Goal: Transaction & Acquisition: Purchase product/service

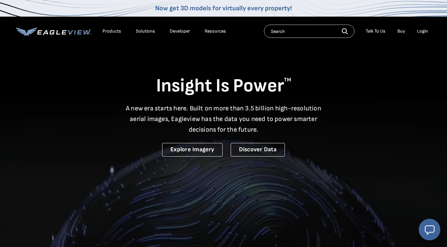
click at [421, 33] on div "Login" at bounding box center [422, 31] width 11 height 6
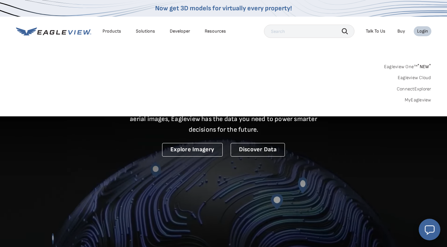
click at [414, 100] on link "MyEagleview" at bounding box center [418, 100] width 27 height 6
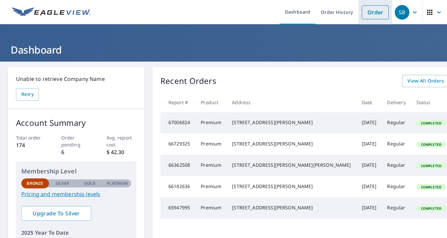
click at [375, 10] on link "Order" at bounding box center [375, 12] width 27 height 14
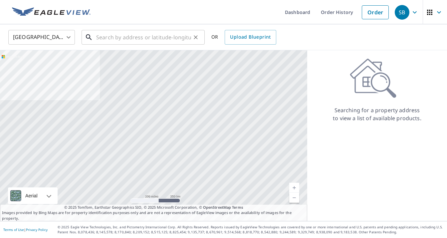
click at [154, 39] on input "text" at bounding box center [143, 37] width 95 height 19
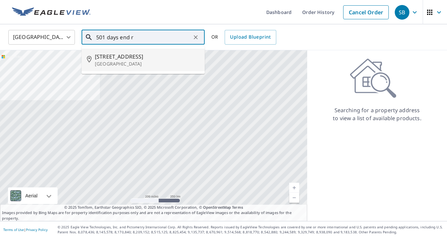
click at [138, 57] on span "[STREET_ADDRESS]" at bounding box center [147, 57] width 105 height 8
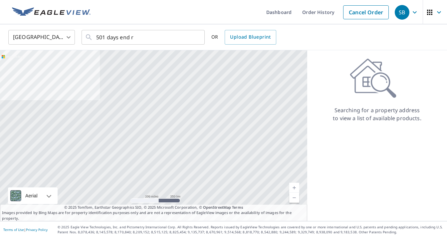
type input "[STREET_ADDRESS][PERSON_NAME]"
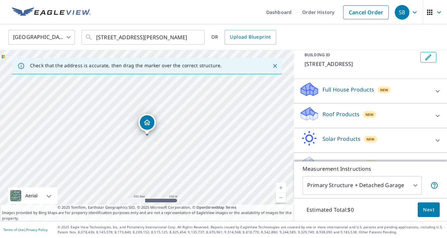
scroll to position [46, 0]
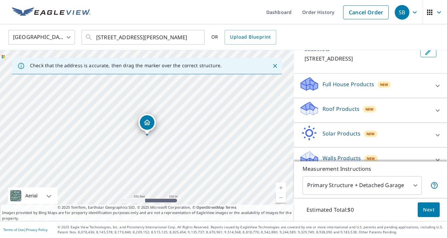
click at [348, 115] on div "Roof Products New" at bounding box center [364, 110] width 131 height 19
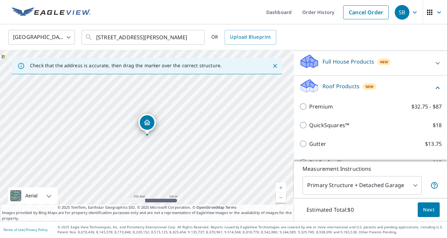
scroll to position [70, 0]
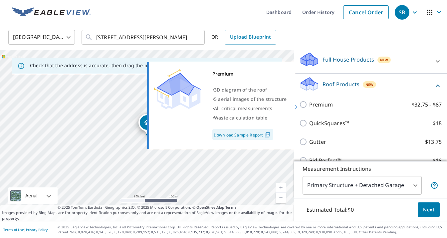
click at [304, 104] on input "Premium $32.75 - $87" at bounding box center [304, 105] width 10 height 8
checkbox input "true"
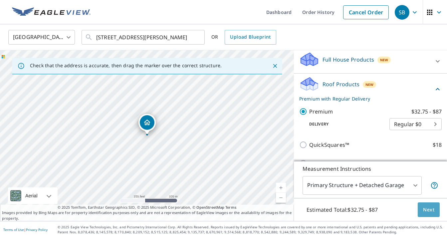
click at [433, 209] on span "Next" at bounding box center [428, 210] width 11 height 8
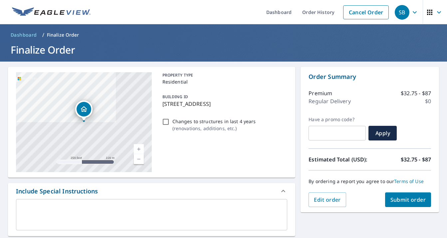
click at [417, 202] on span "Submit order" at bounding box center [409, 199] width 36 height 7
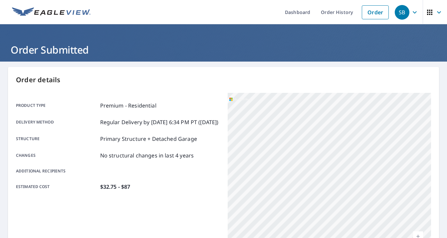
drag, startPoint x: 276, startPoint y: 141, endPoint x: 306, endPoint y: 264, distance: 127.5
click at [306, 238] on html "SB SB Dashboard Order History Order SB Order Submitted Order details Product ty…" at bounding box center [223, 119] width 447 height 238
click at [141, 186] on div "Product type Premium - Residential Delivery method Regular Delivery by [DATE] 6…" at bounding box center [118, 146] width 204 height 89
